Goal: Transaction & Acquisition: Book appointment/travel/reservation

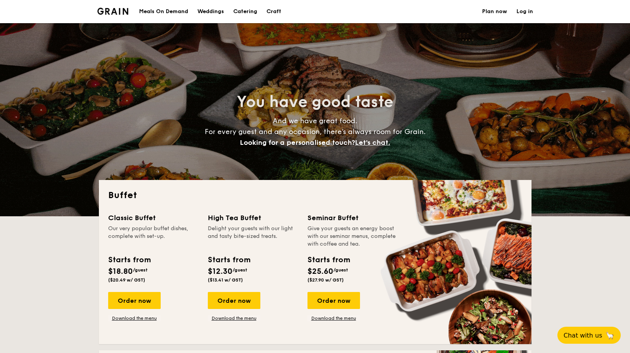
select select
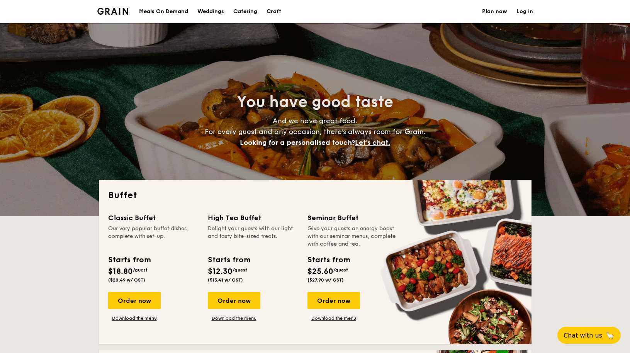
click at [245, 11] on h1 "Catering" at bounding box center [245, 11] width 24 height 23
click at [245, 9] on h1 "Catering" at bounding box center [245, 11] width 24 height 23
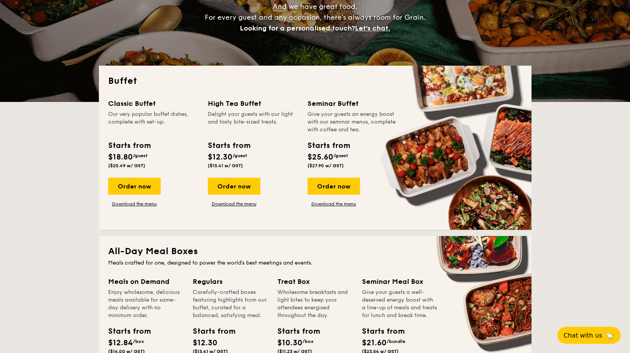
scroll to position [39, 0]
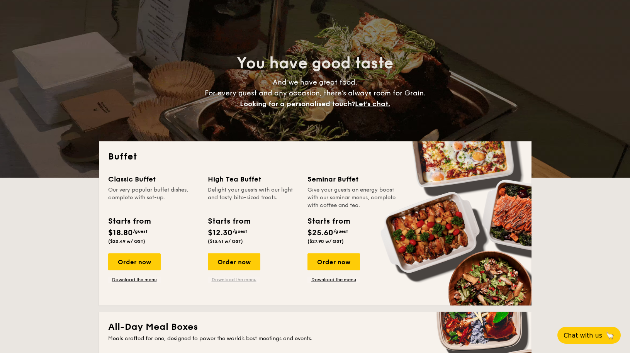
click at [253, 281] on link "Download the menu" at bounding box center [234, 280] width 53 height 6
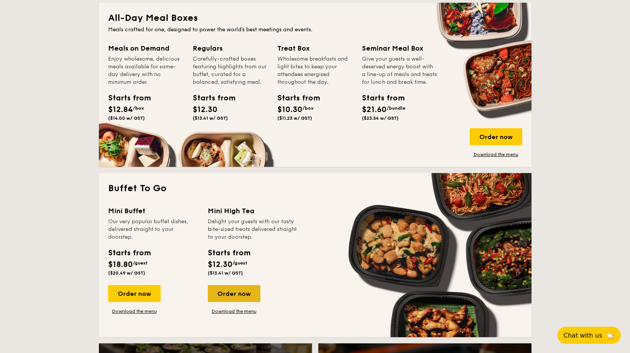
scroll to position [155, 0]
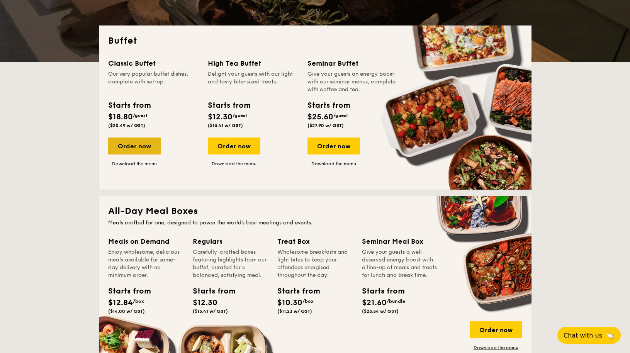
click at [140, 138] on div "Order now" at bounding box center [134, 146] width 53 height 17
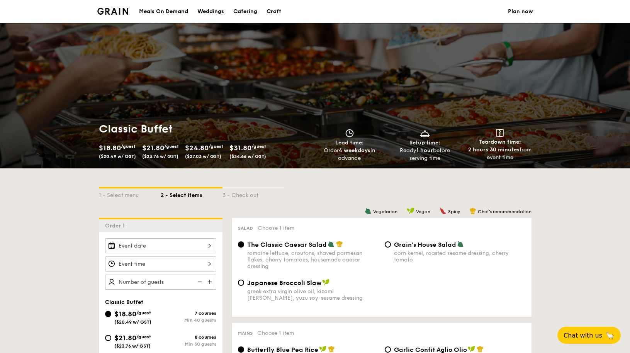
select select
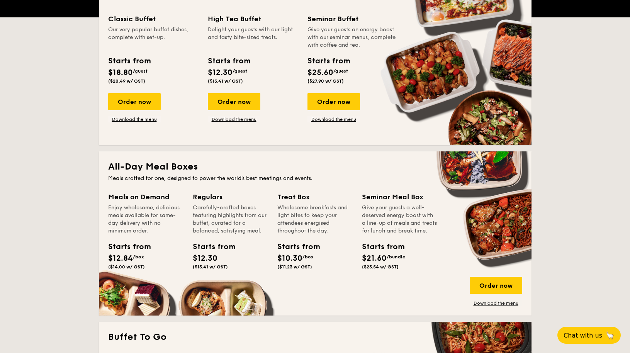
scroll to position [155, 0]
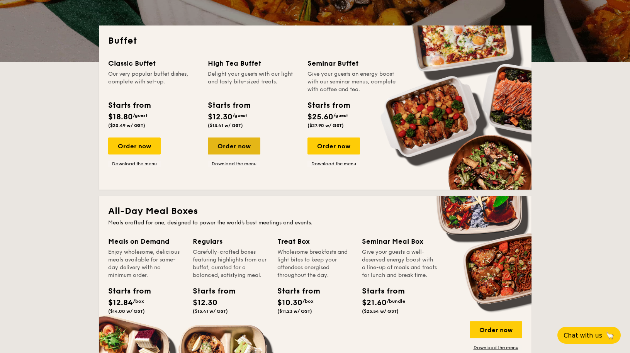
click at [241, 153] on div "Order now" at bounding box center [234, 146] width 53 height 17
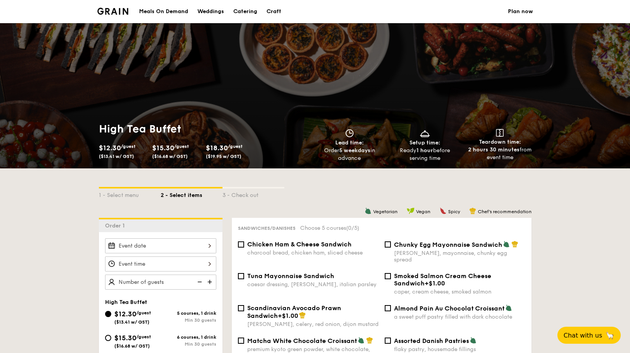
scroll to position [193, 0]
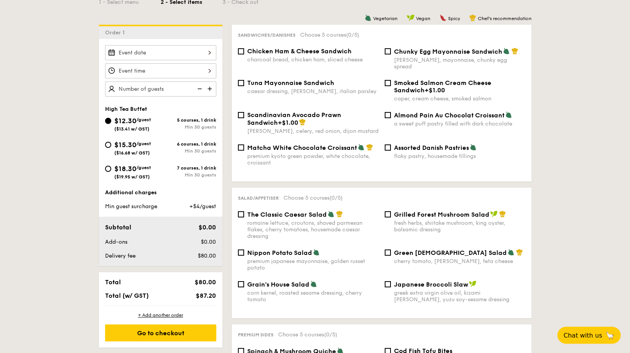
click at [465, 144] on span "Assorted Danish Pastries" at bounding box center [431, 147] width 75 height 7
click at [391, 144] on input "Assorted Danish Pastries flaky pastry, housemade fillings" at bounding box center [388, 147] width 6 height 6
checkbox input "true"
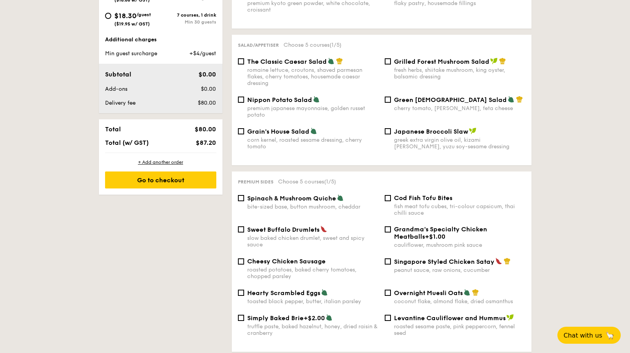
scroll to position [348, 0]
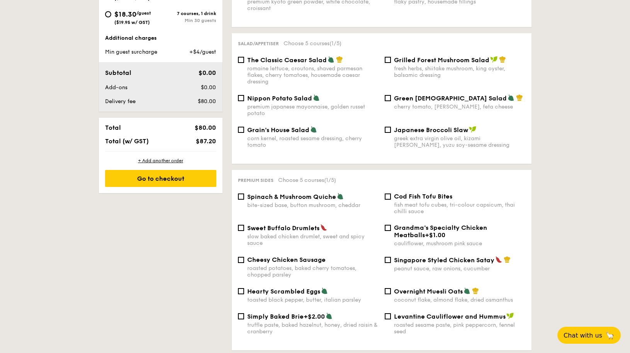
click at [308, 265] on div "roasted potatoes, baked cherry tomatoes, chopped parsley" at bounding box center [312, 271] width 131 height 13
click at [244, 262] on input "Cheesy Chicken Sausage roasted potatoes, baked cherry tomatoes, chopped parsley" at bounding box center [241, 260] width 6 height 6
checkbox input "true"
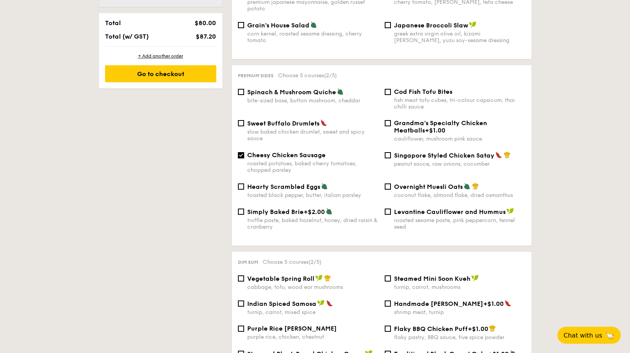
scroll to position [464, 0]
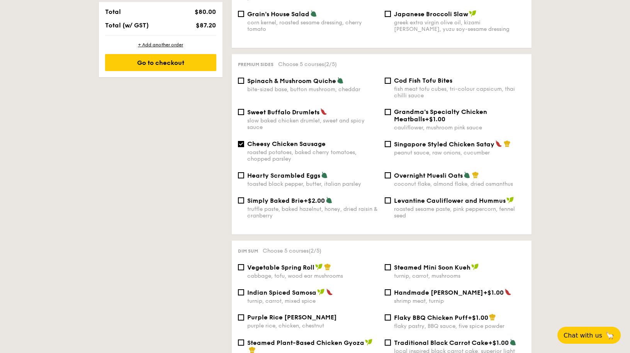
click at [334, 171] on div "Hearty Scrambled Eggs" at bounding box center [312, 175] width 131 height 8
click at [244, 172] on input "Hearty Scrambled Eggs toasted black pepper, butter, italian parsley" at bounding box center [241, 175] width 6 height 6
checkbox input "true"
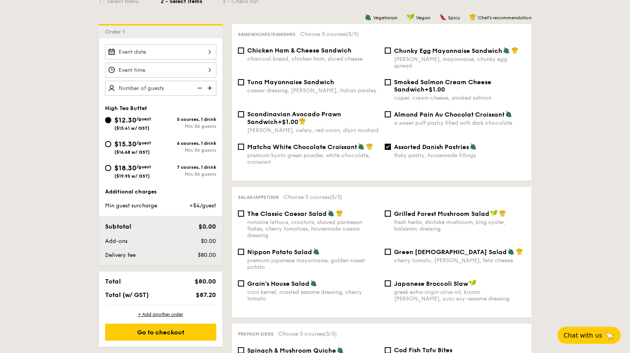
scroll to position [193, 0]
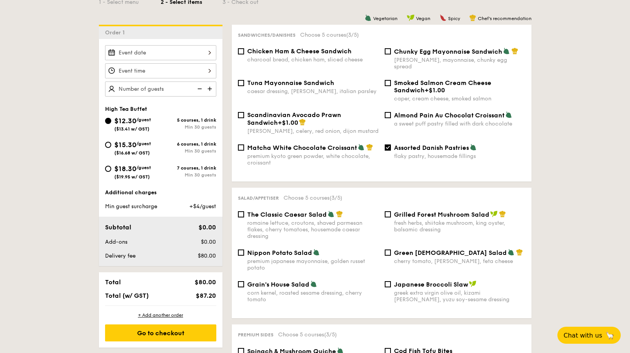
click at [321, 59] on div "charcoal bread, chicken ham, sliced cheese" at bounding box center [312, 59] width 131 height 7
click at [244, 54] on input "Chicken Ham & Cheese Sandwich charcoal bread, chicken ham, sliced cheese" at bounding box center [241, 51] width 6 height 6
checkbox input "true"
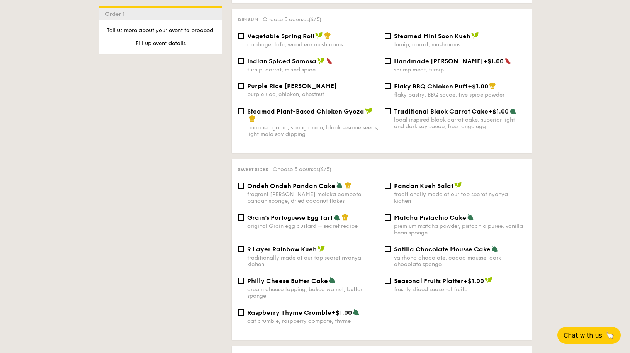
scroll to position [695, 0]
click at [413, 245] on span "Satilia Chocolate Mousse Cake" at bounding box center [442, 248] width 97 height 7
click at [391, 246] on input "Satilia Chocolate Mousse Cake valrhona chocolate, cacao mousse, dark chocolate …" at bounding box center [388, 249] width 6 height 6
checkbox input "true"
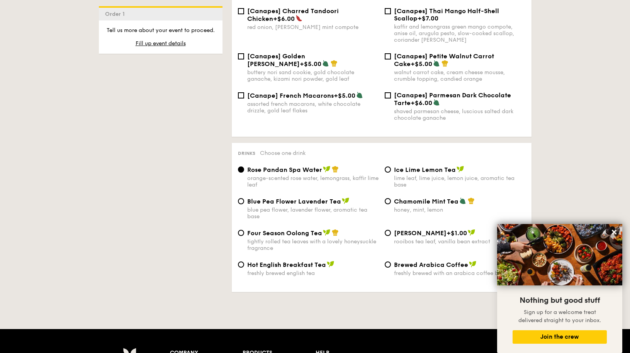
scroll to position [1159, 0]
click at [319, 229] on span "Four Season Oolong Tea" at bounding box center [284, 232] width 75 height 7
click at [244, 229] on input "Four Season Oolong Tea tightly rolled tea leaves with a lovely honeysuckle frag…" at bounding box center [241, 232] width 6 height 6
radio input "true"
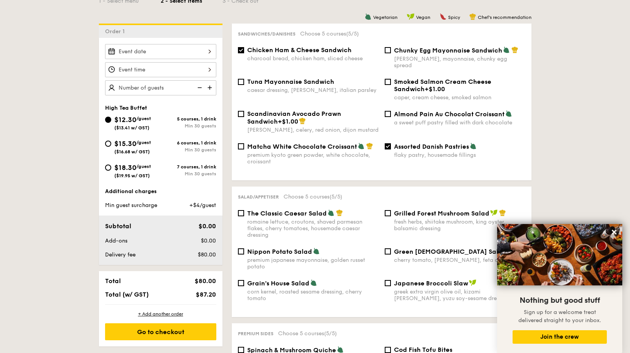
scroll to position [193, 0]
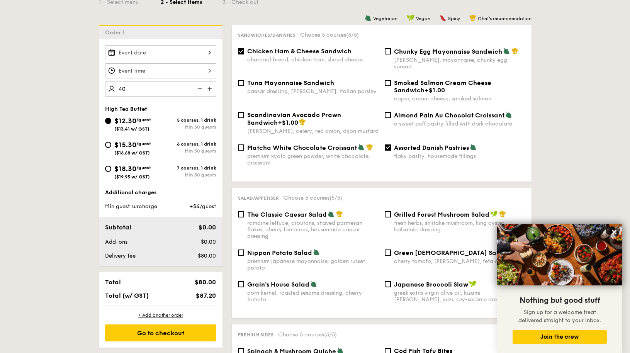
type input "40 guests"
click at [150, 71] on div at bounding box center [160, 70] width 111 height 15
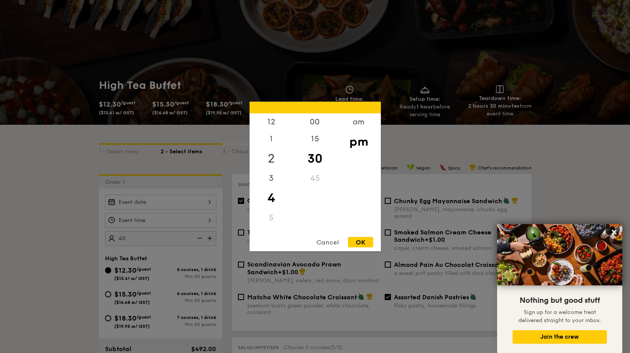
scroll to position [39, 0]
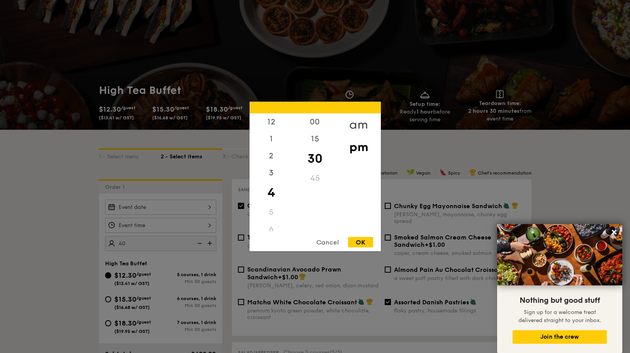
click at [355, 124] on div "am" at bounding box center [359, 125] width 44 height 22
click at [321, 200] on div "00 15 30 45" at bounding box center [315, 173] width 44 height 118
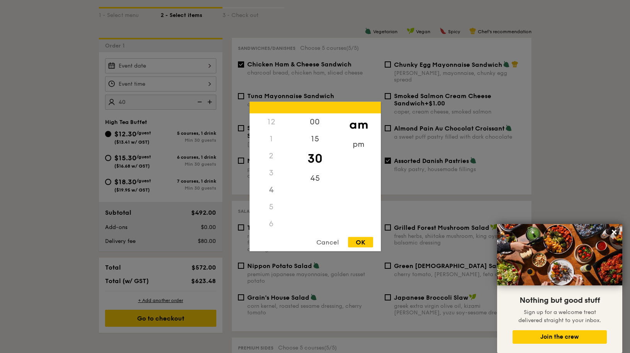
scroll to position [193, 0]
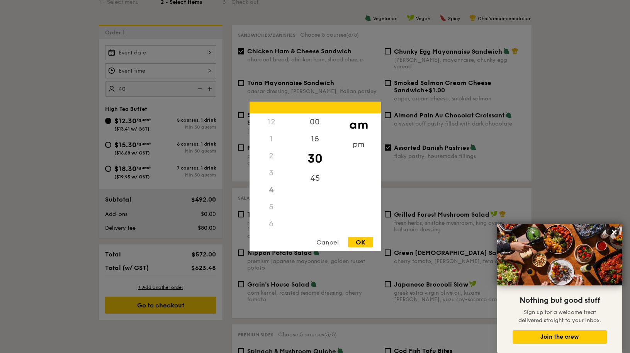
click at [265, 163] on div "2" at bounding box center [272, 156] width 44 height 17
click at [270, 219] on div "6" at bounding box center [272, 224] width 44 height 17
drag, startPoint x: 270, startPoint y: 197, endPoint x: 286, endPoint y: 191, distance: 17.4
click at [270, 196] on div "4" at bounding box center [272, 190] width 44 height 17
drag, startPoint x: 286, startPoint y: 200, endPoint x: 291, endPoint y: 166, distance: 34.4
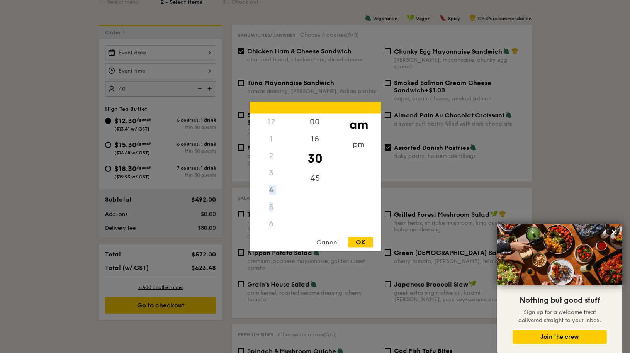
click at [291, 166] on div "12 1 2 3 4 5 6 7 8 9 10 11" at bounding box center [272, 173] width 44 height 118
drag, startPoint x: 291, startPoint y: 166, endPoint x: 306, endPoint y: 203, distance: 39.7
click at [306, 203] on div "00 15 30 45" at bounding box center [315, 173] width 44 height 118
click at [317, 151] on div "30" at bounding box center [315, 159] width 44 height 22
click at [329, 244] on div "Cancel" at bounding box center [328, 242] width 38 height 10
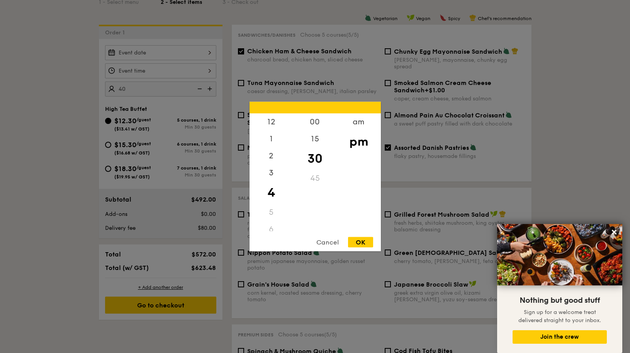
click at [182, 74] on div "12 1 2 3 4 5 6 7 8 9 10 11 00 15 30 45 am pm Cancel OK" at bounding box center [160, 70] width 111 height 15
click at [272, 173] on div "8" at bounding box center [272, 171] width 44 height 17
click at [271, 172] on div "8" at bounding box center [272, 171] width 44 height 17
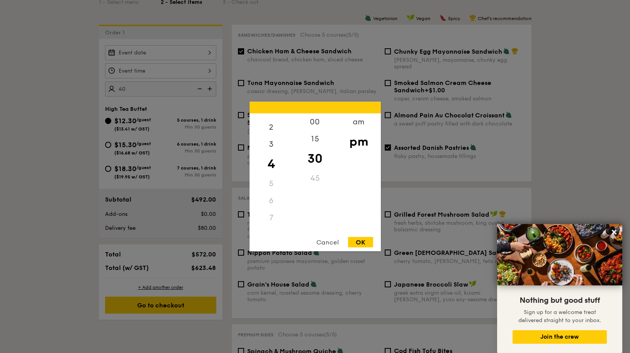
scroll to position [0, 0]
click at [205, 70] on div at bounding box center [315, 176] width 630 height 353
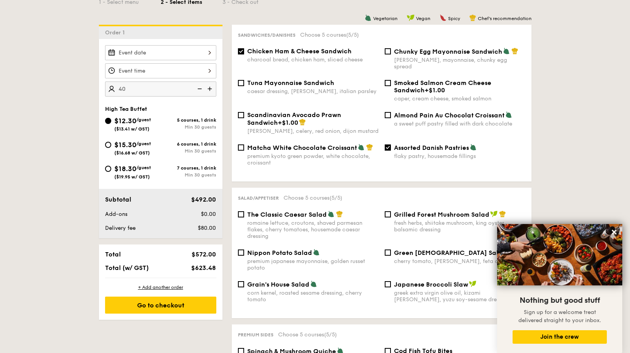
click at [208, 51] on div at bounding box center [160, 52] width 111 height 15
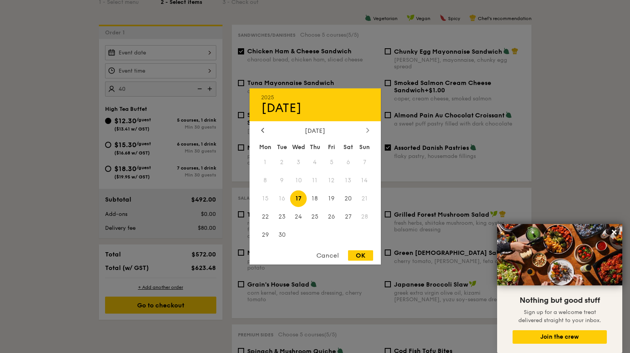
click at [370, 134] on div at bounding box center [367, 130] width 7 height 7
click at [315, 182] on span "9" at bounding box center [315, 180] width 17 height 17
click at [351, 256] on div "OK" at bounding box center [360, 255] width 25 height 10
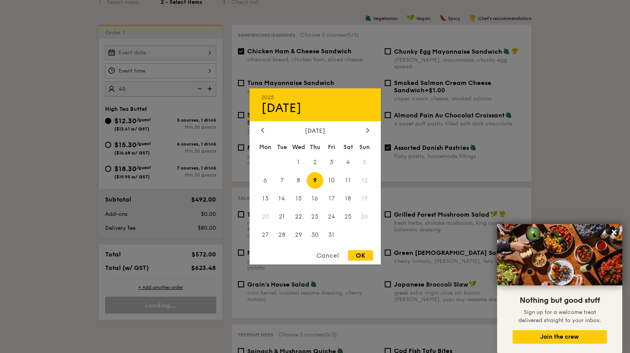
type input "[DATE]"
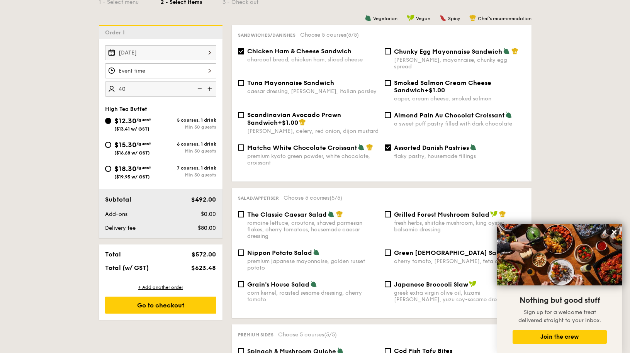
click at [192, 74] on div at bounding box center [160, 70] width 111 height 15
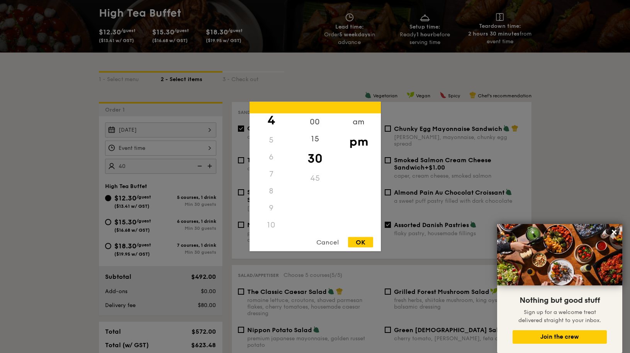
scroll to position [72, 0]
click at [269, 192] on div "8" at bounding box center [272, 191] width 44 height 17
drag, startPoint x: 269, startPoint y: 192, endPoint x: 357, endPoint y: 121, distance: 112.6
click at [357, 121] on div "am" at bounding box center [359, 125] width 44 height 22
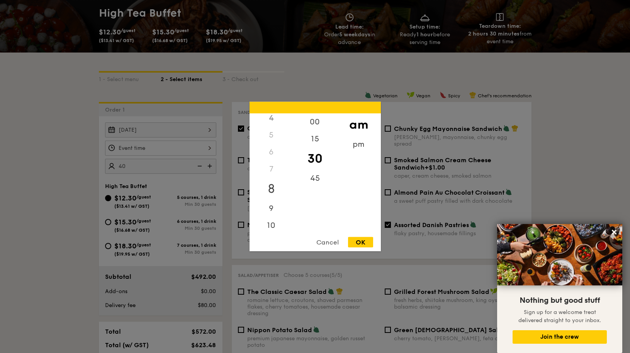
click at [268, 185] on div "8" at bounding box center [272, 189] width 44 height 22
click at [360, 246] on div "OK" at bounding box center [360, 242] width 25 height 10
type input "8:30AM"
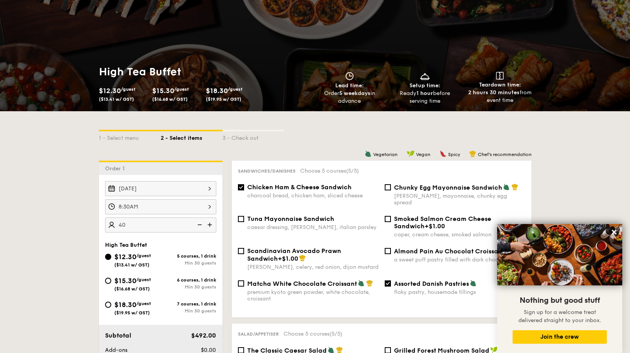
scroll to position [39, 0]
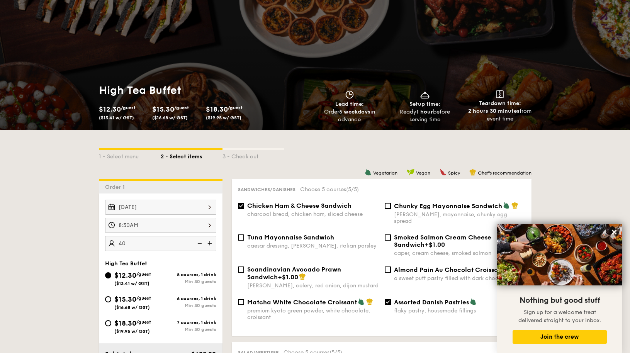
click at [373, 152] on div "1 - Select menu 2 - Select items 3 - Check out" at bounding box center [315, 154] width 433 height 12
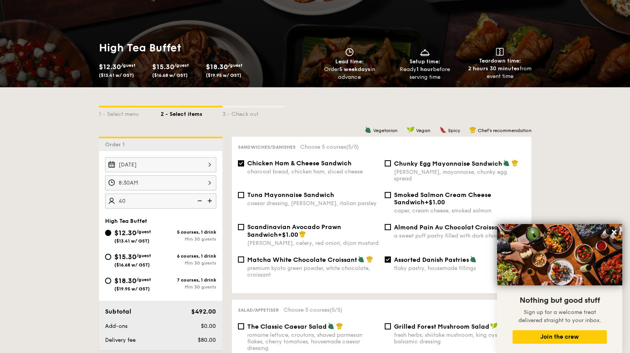
scroll to position [0, 0]
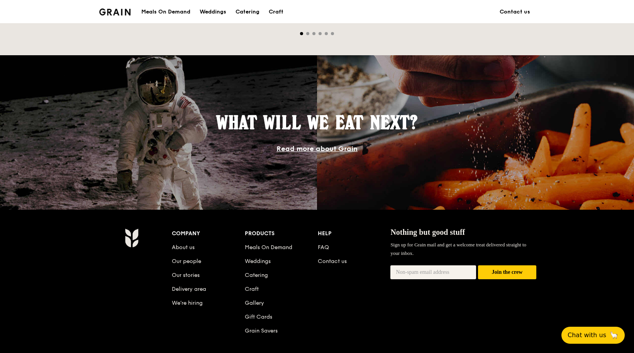
scroll to position [699, 0]
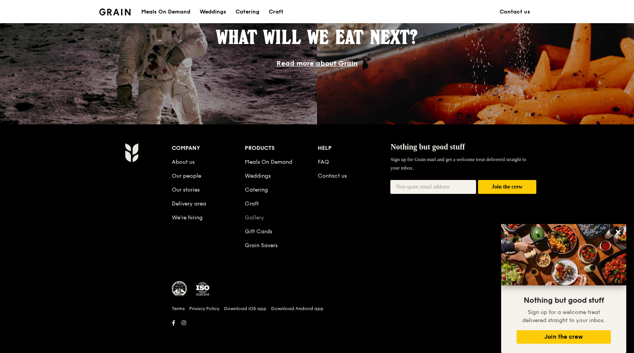
click at [251, 219] on link "Gallery" at bounding box center [254, 217] width 19 height 7
